Goal: Check status

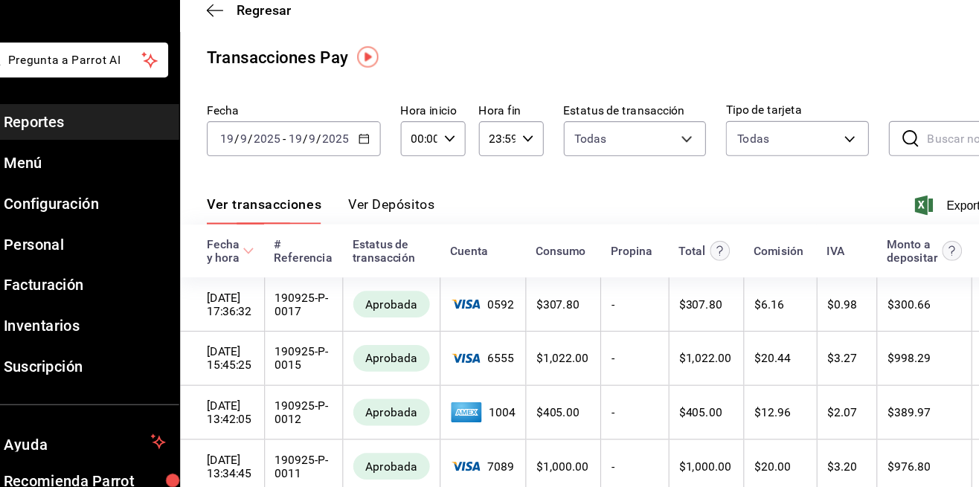
click at [81, 156] on span "Reportes" at bounding box center [108, 160] width 145 height 20
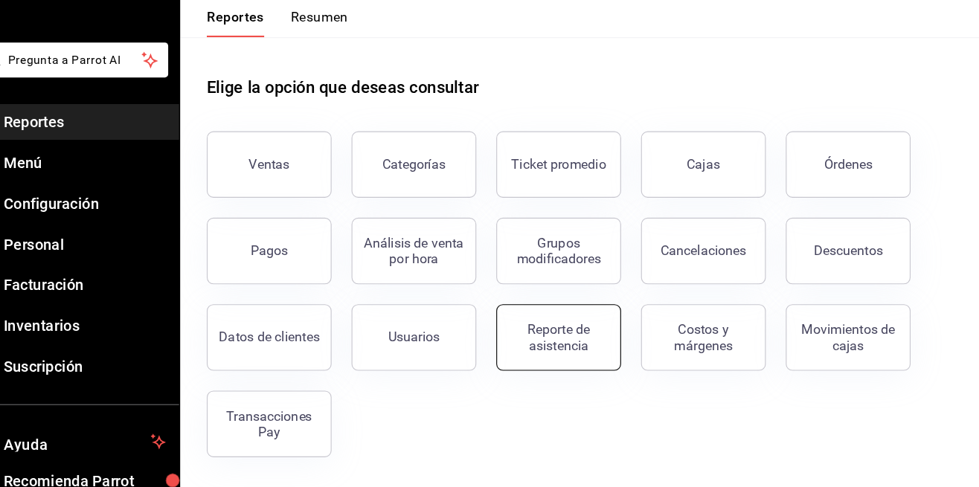
click at [533, 345] on div "Reporte de asistencia" at bounding box center [532, 353] width 92 height 28
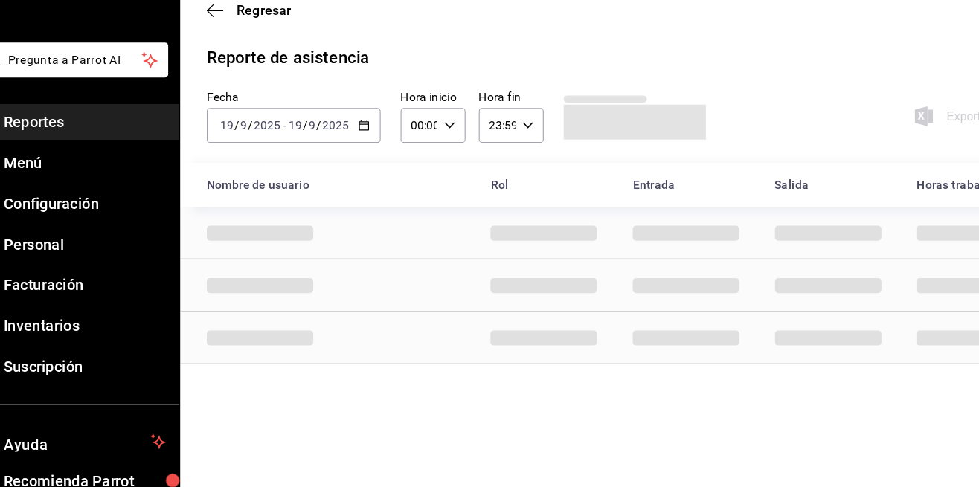
click at [269, 176] on div "2025-09-19 19 / 9 / 2025 - 2025-09-19 19 / 9 / 2025" at bounding box center [295, 163] width 156 height 31
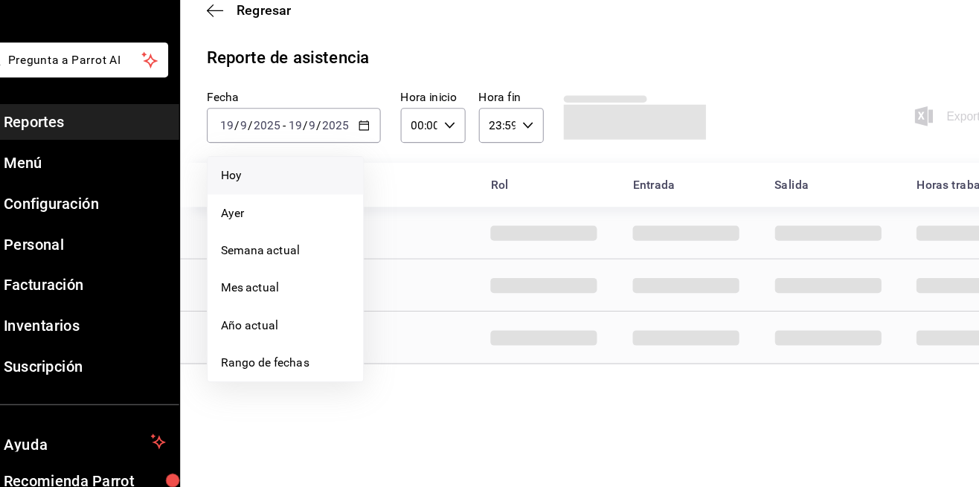
click at [283, 199] on li "Hoy" at bounding box center [287, 208] width 139 height 33
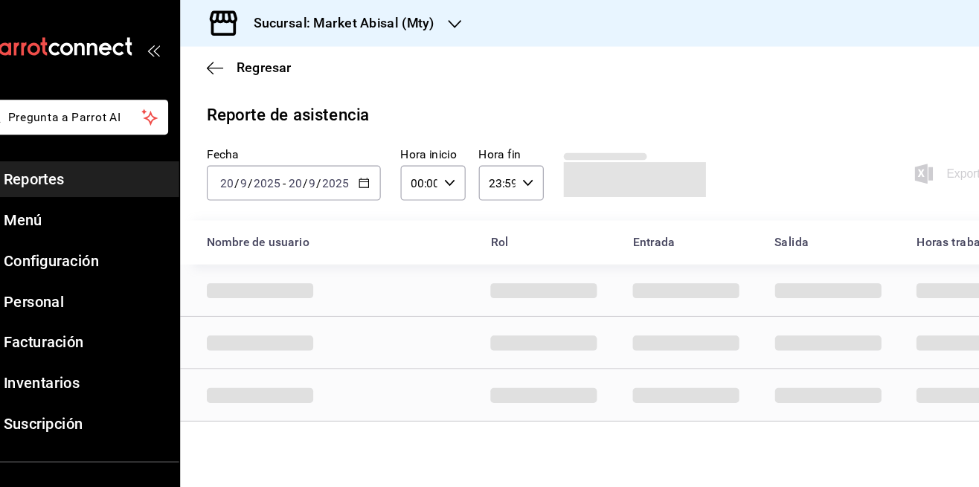
click at [259, 213] on div "Nombre de usuario" at bounding box center [332, 217] width 254 height 28
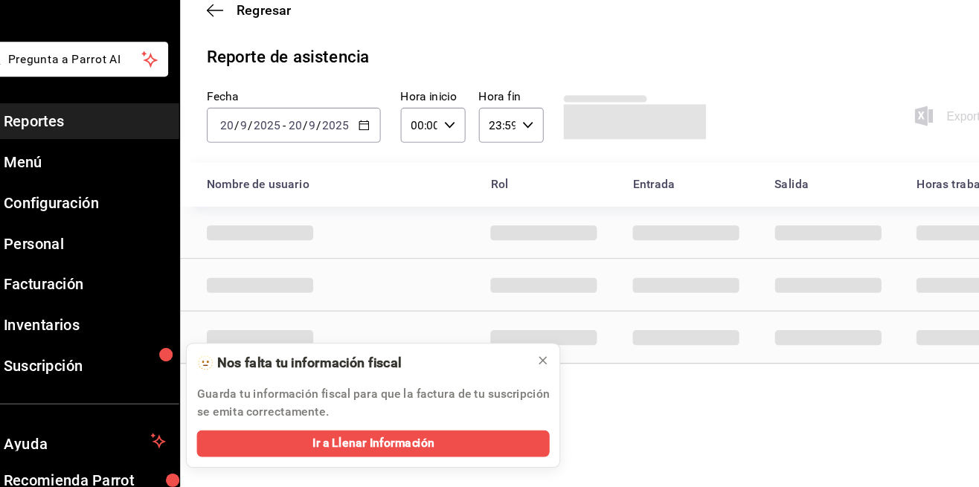
scroll to position [71, 0]
click at [519, 379] on icon at bounding box center [518, 374] width 12 height 12
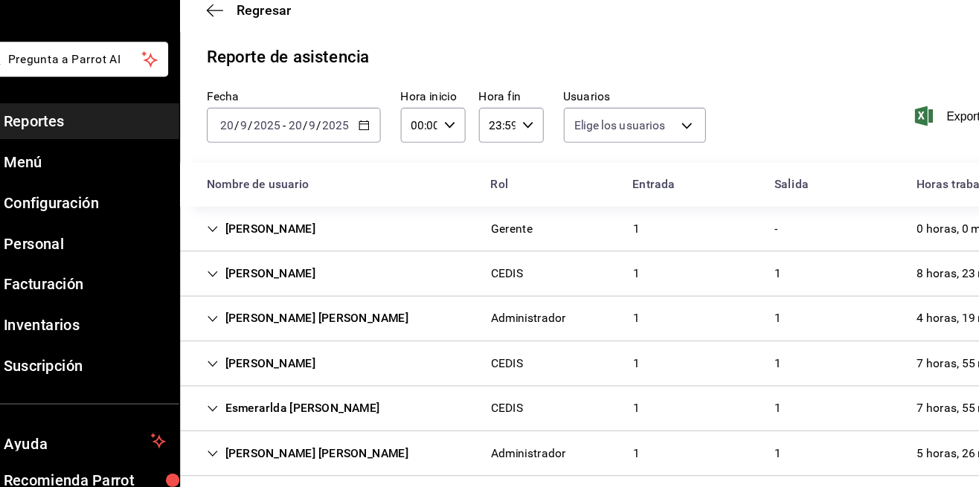
type input "306a98c0-6940-4e4e-933e-54fb4acd2f42,aba5c89c-da41-46ab-b552-a3a7bb8addf1,79cd7…"
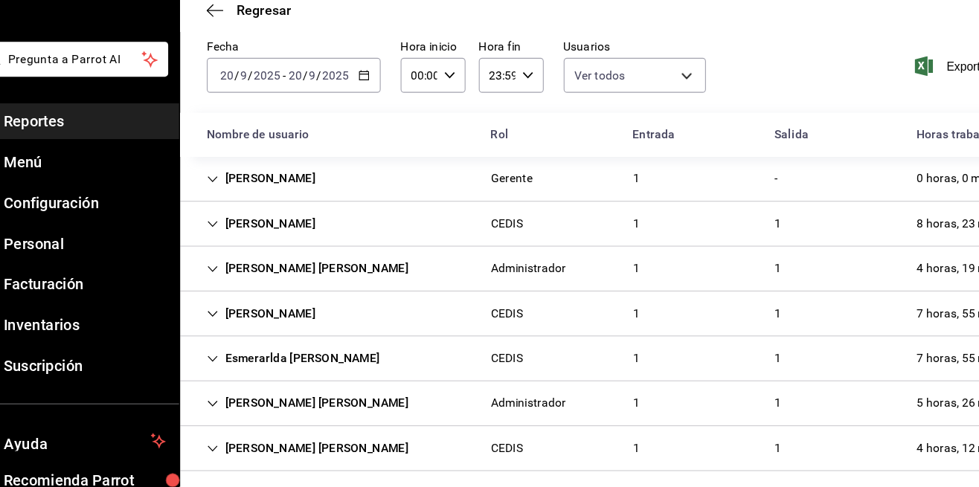
scroll to position [100, 0]
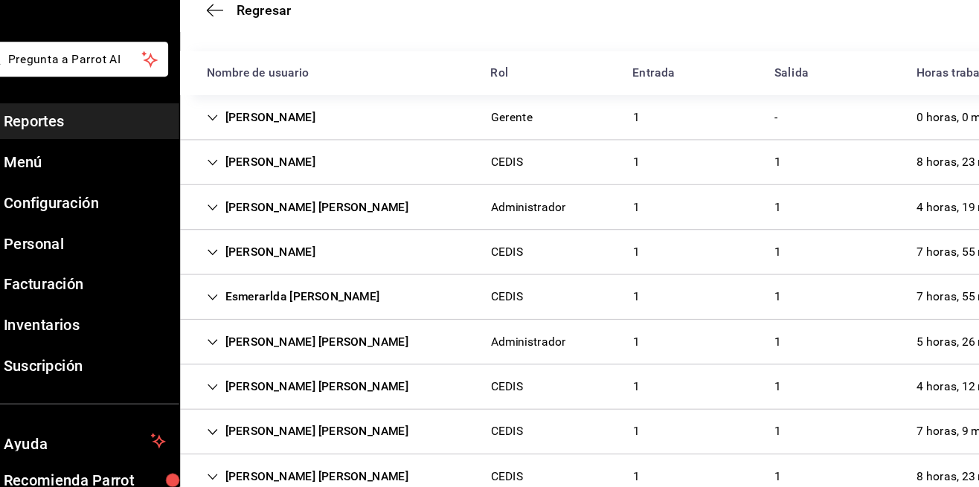
click at [790, 418] on div "[PERSON_NAME] [PERSON_NAME] CEDIS 1 1 7 horas, 9 min" at bounding box center [586, 438] width 786 height 40
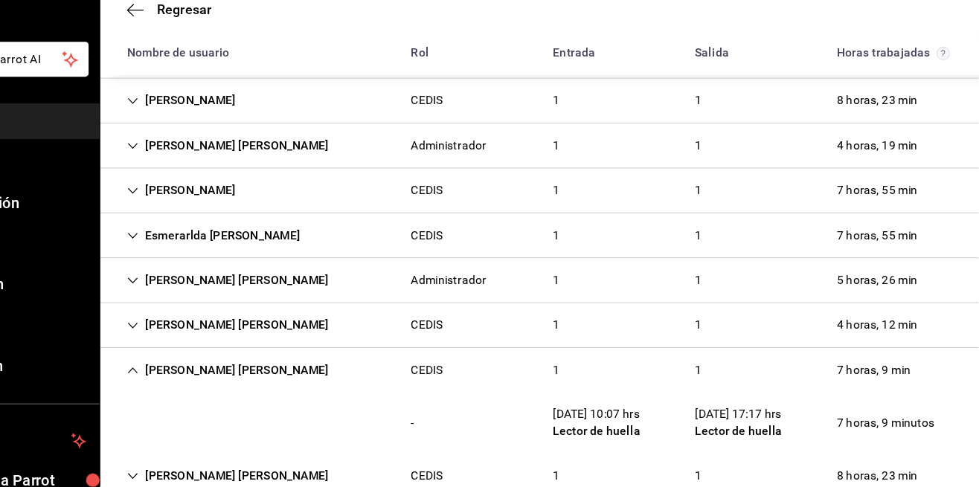
scroll to position [0, 0]
